Goal: Navigation & Orientation: Find specific page/section

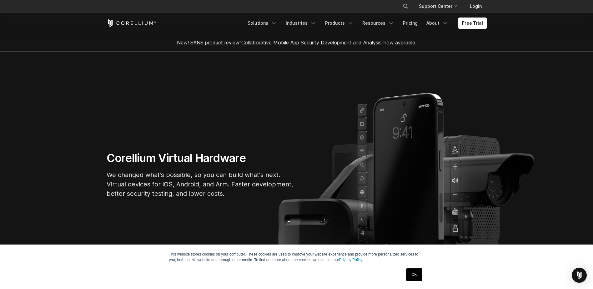
click at [412, 276] on link "OK" at bounding box center [414, 274] width 16 height 12
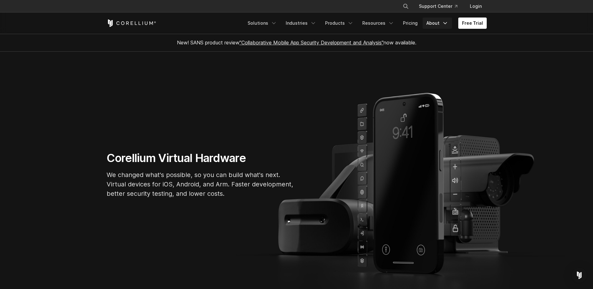
click at [446, 22] on icon "Navigation Menu" at bounding box center [445, 23] width 6 height 6
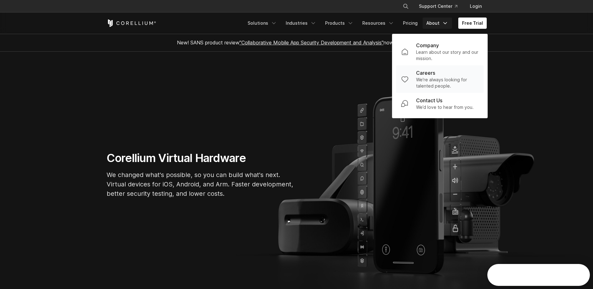
click at [426, 71] on p "Careers" at bounding box center [425, 72] width 19 height 7
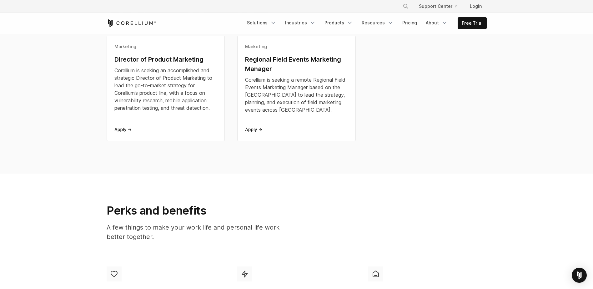
scroll to position [187, 0]
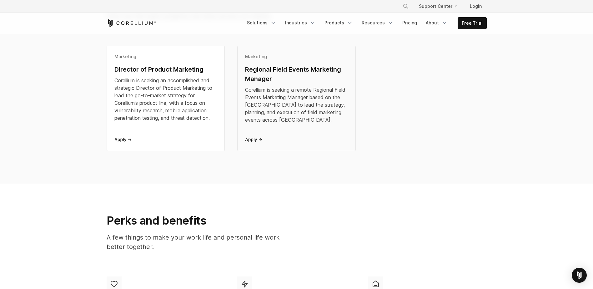
click at [252, 140] on icon at bounding box center [253, 139] width 17 height 4
